Goal: Information Seeking & Learning: Learn about a topic

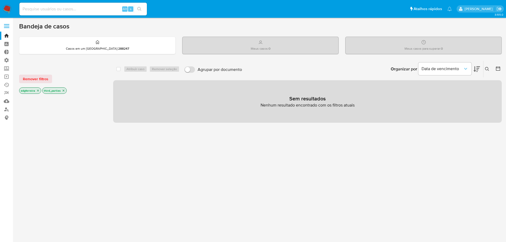
click at [70, 9] on input at bounding box center [83, 9] width 128 height 7
click at [6, 111] on link "Localizador de pessoas" at bounding box center [31, 109] width 63 height 8
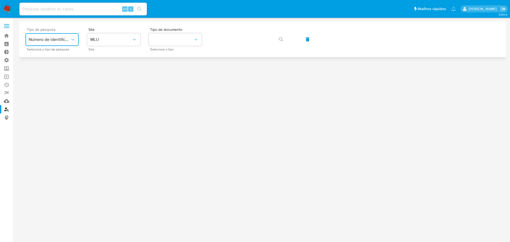
click at [73, 39] on icon "typeSearch" at bounding box center [72, 39] width 5 height 5
click at [58, 54] on span "Número de identificação" at bounding box center [51, 56] width 44 height 11
click at [135, 41] on icon "site_id" at bounding box center [134, 39] width 5 height 5
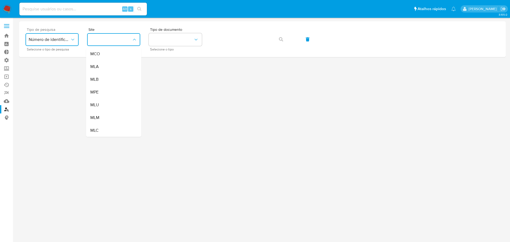
drag, startPoint x: 108, startPoint y: 80, endPoint x: 114, endPoint y: 76, distance: 7.3
click at [108, 80] on div "MLB" at bounding box center [112, 79] width 44 height 13
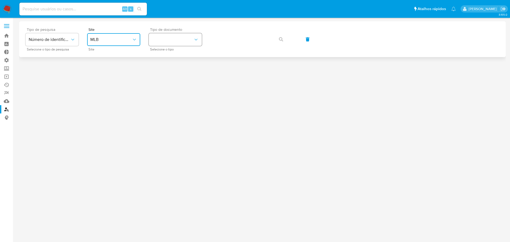
click at [160, 38] on button "identificationType" at bounding box center [175, 39] width 53 height 13
click at [167, 73] on div "CPF CPF" at bounding box center [174, 75] width 44 height 18
click at [275, 40] on button "button" at bounding box center [281, 39] width 18 height 13
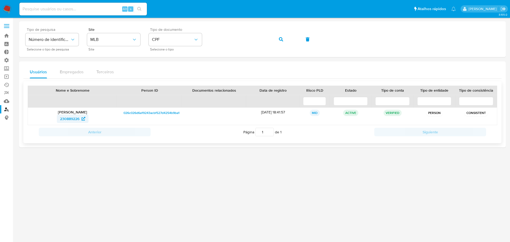
click at [72, 121] on span "230889226" at bounding box center [69, 119] width 19 height 9
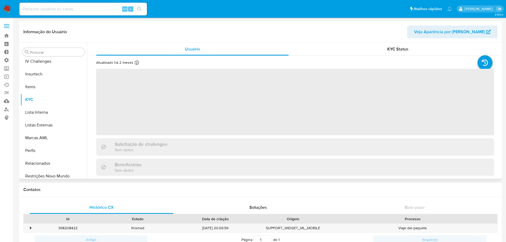
scroll to position [237, 0]
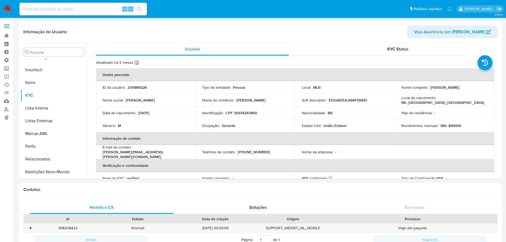
select select "10"
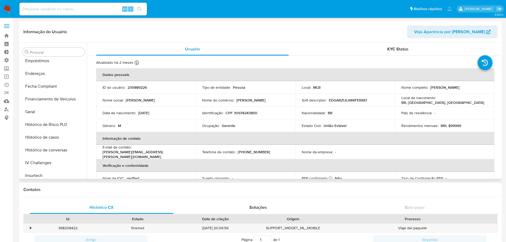
scroll to position [131, 0]
click at [39, 137] on button "Histórico de casos" at bounding box center [51, 138] width 62 height 13
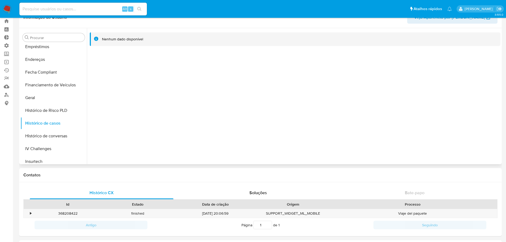
scroll to position [27, 0]
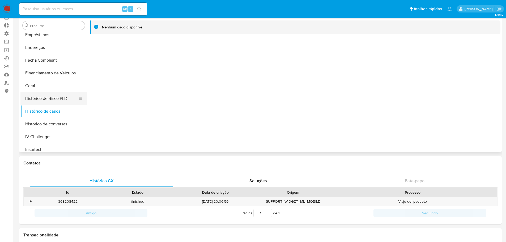
click at [48, 100] on button "Histórico de Risco PLD" at bounding box center [51, 98] width 62 height 13
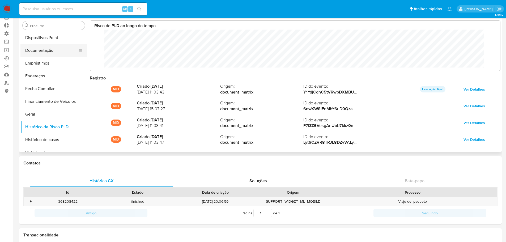
scroll to position [106, 0]
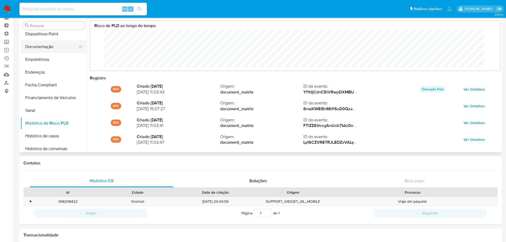
click at [39, 48] on button "Documentação" at bounding box center [51, 46] width 62 height 13
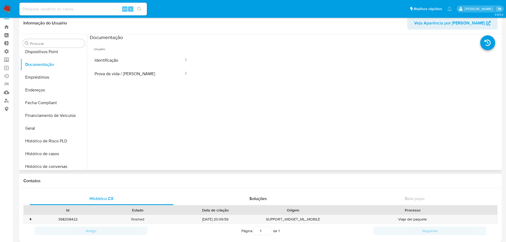
scroll to position [0, 0]
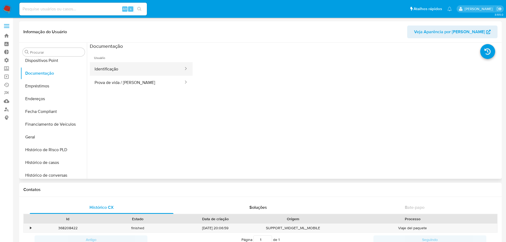
click at [119, 71] on button "Identificação" at bounding box center [137, 69] width 94 height 14
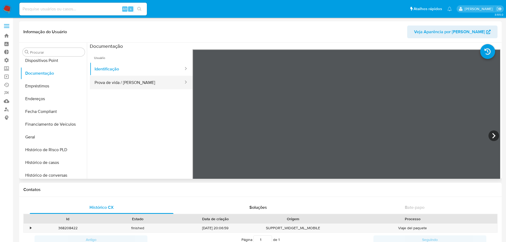
click at [126, 82] on button "Prova de vida / Selfie" at bounding box center [137, 83] width 94 height 14
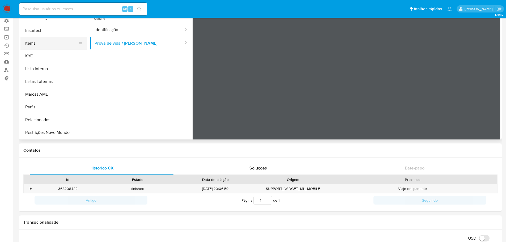
scroll to position [53, 0]
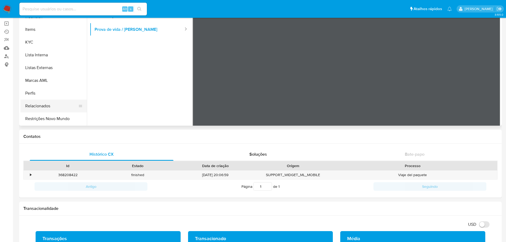
click at [38, 109] on button "Relacionados" at bounding box center [51, 106] width 62 height 13
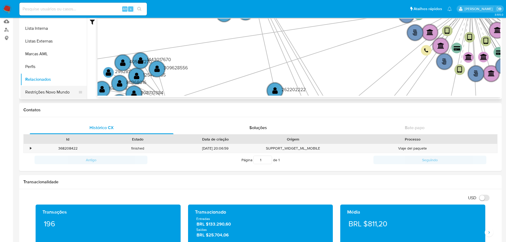
scroll to position [211, 0]
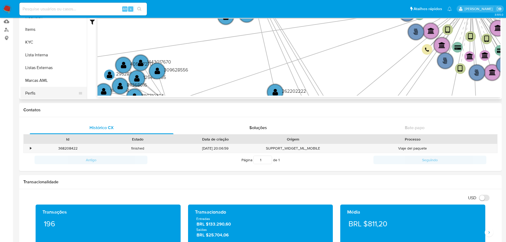
click at [39, 93] on button "Perfis" at bounding box center [51, 93] width 62 height 13
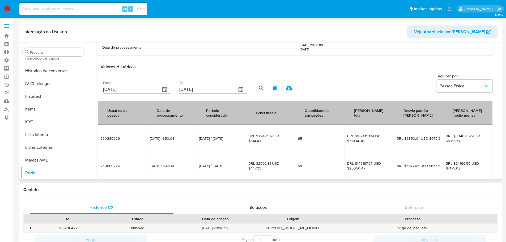
scroll to position [123, 0]
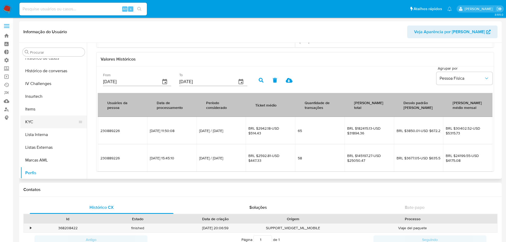
click at [45, 124] on button "KYC" at bounding box center [51, 122] width 62 height 13
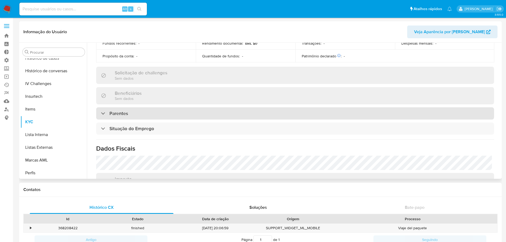
scroll to position [147, 0]
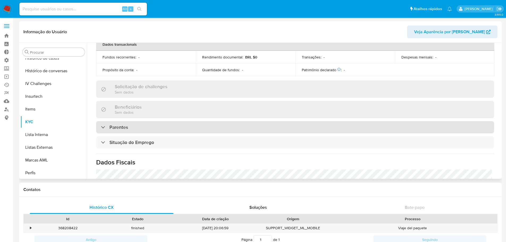
click at [126, 126] on h3 "Parentes" at bounding box center [119, 127] width 19 height 6
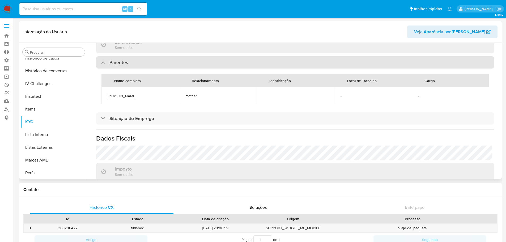
scroll to position [226, 0]
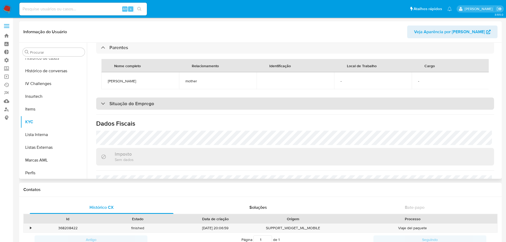
click at [151, 106] on h3 "Situação do Emprego" at bounding box center [132, 104] width 45 height 6
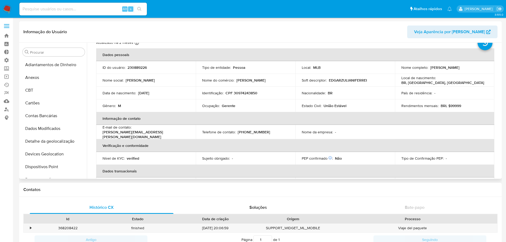
scroll to position [0, 0]
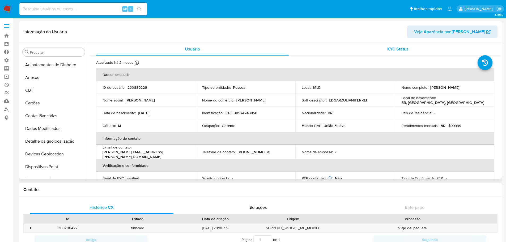
click at [397, 46] on div "KYC Status" at bounding box center [398, 49] width 193 height 13
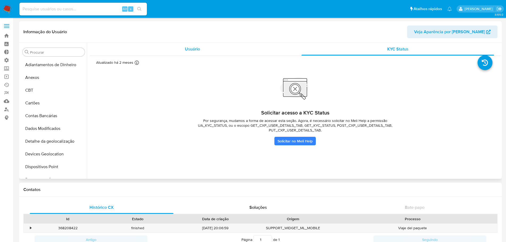
click at [186, 51] on span "Usuário" at bounding box center [192, 49] width 15 height 6
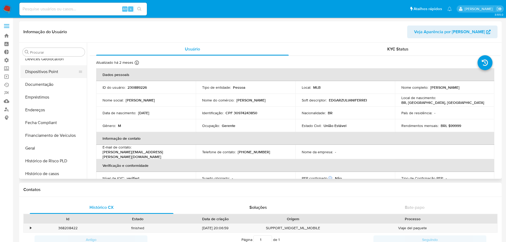
scroll to position [106, 0]
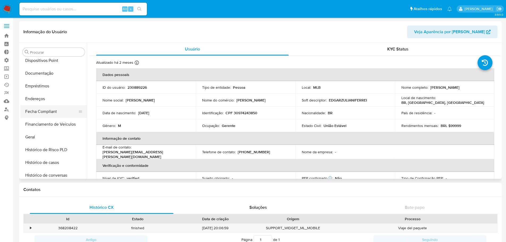
click at [57, 113] on button "Fecha Compliant" at bounding box center [51, 111] width 62 height 13
